Goal: Information Seeking & Learning: Learn about a topic

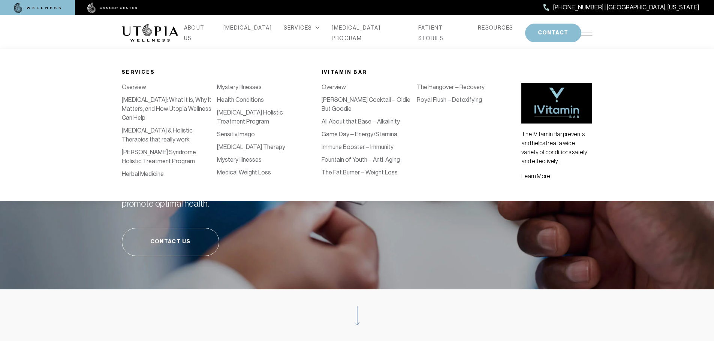
click at [353, 131] on link "Game Day – Energy/Stamina" at bounding box center [359, 134] width 76 height 7
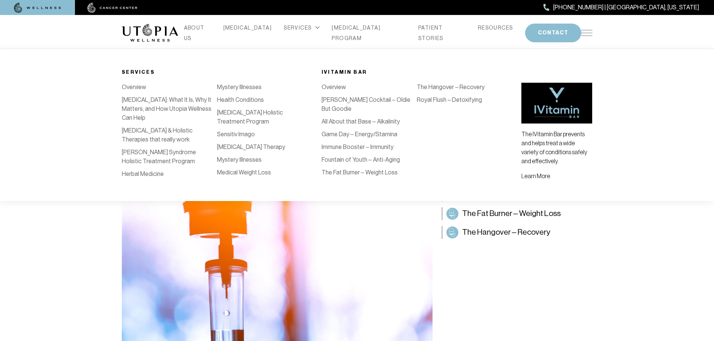
click at [345, 156] on link "Fountain of Youth – Anti-Aging" at bounding box center [360, 159] width 78 height 7
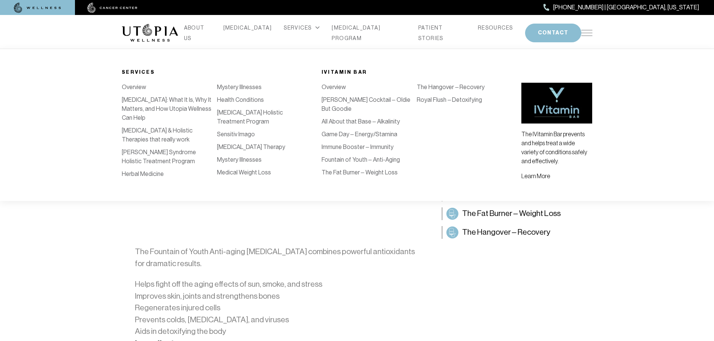
click at [315, 29] on icon at bounding box center [317, 27] width 4 height 3
click at [303, 33] on div "SERVICES" at bounding box center [302, 27] width 36 height 10
click at [417, 91] on link "The Hangover – Recovery" at bounding box center [451, 87] width 68 height 7
